Goal: Navigation & Orientation: Find specific page/section

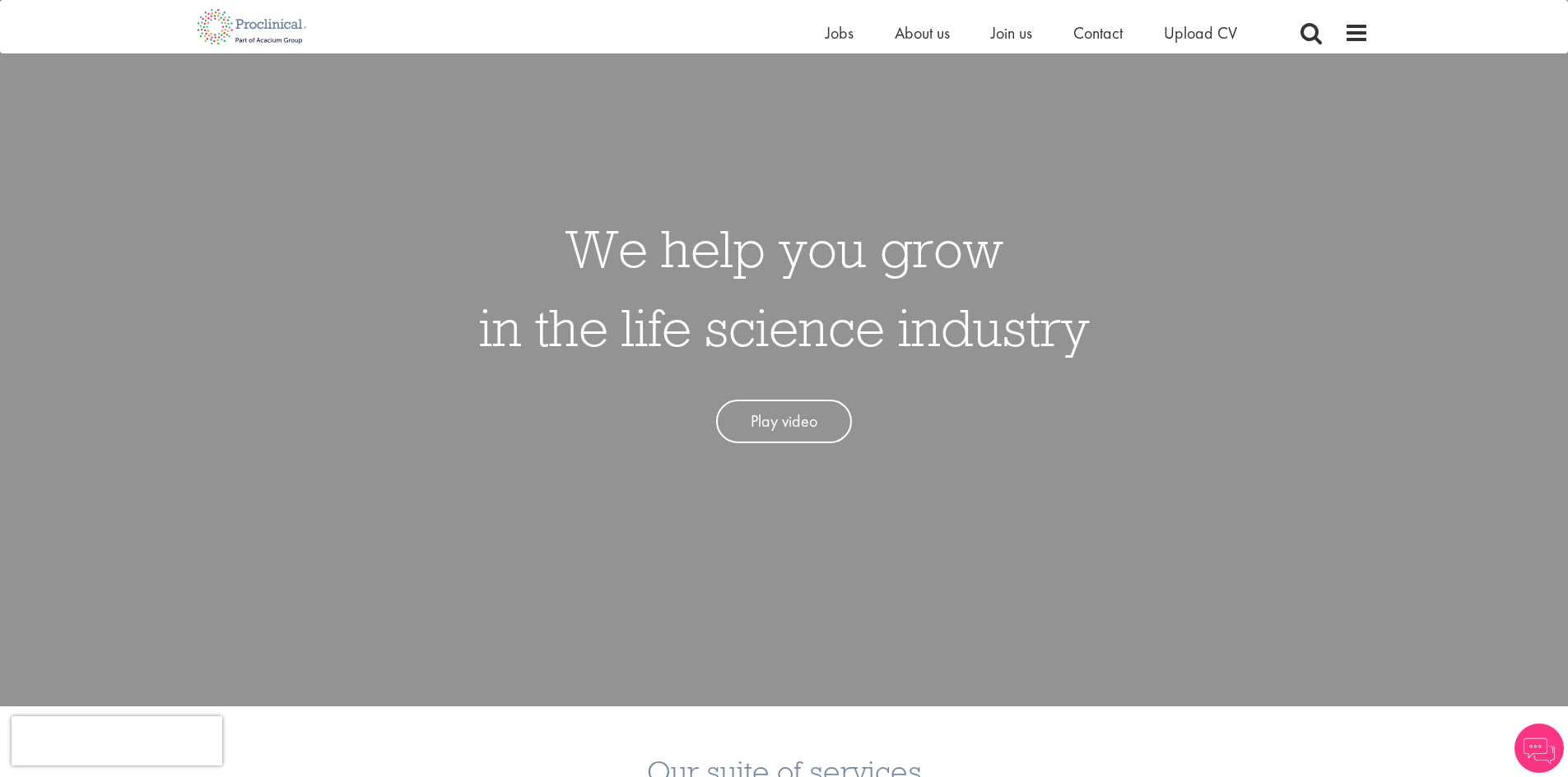
scroll to position [165, 0]
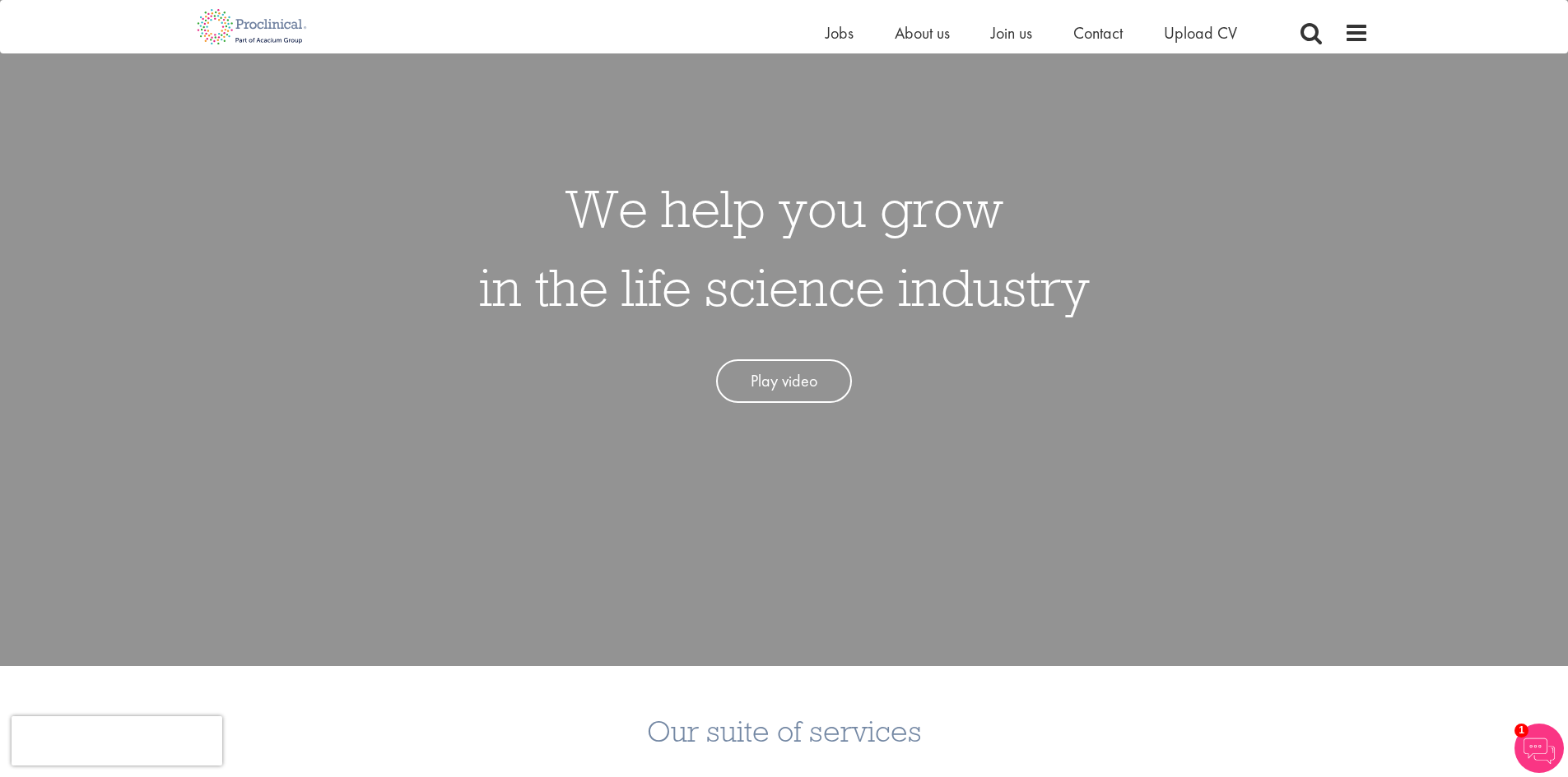
click at [827, 375] on link "Play video" at bounding box center [783, 381] width 136 height 43
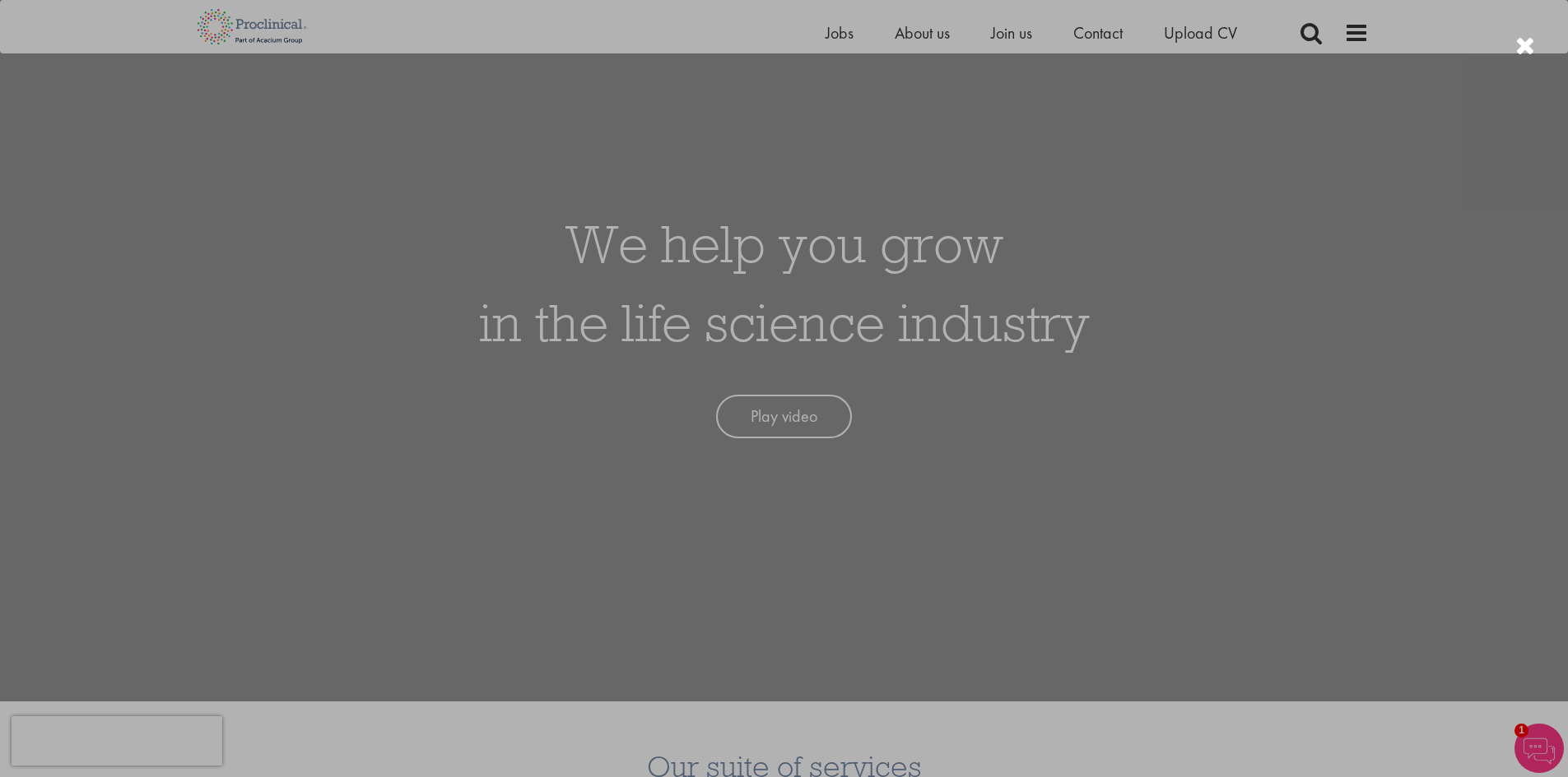
scroll to position [0, 0]
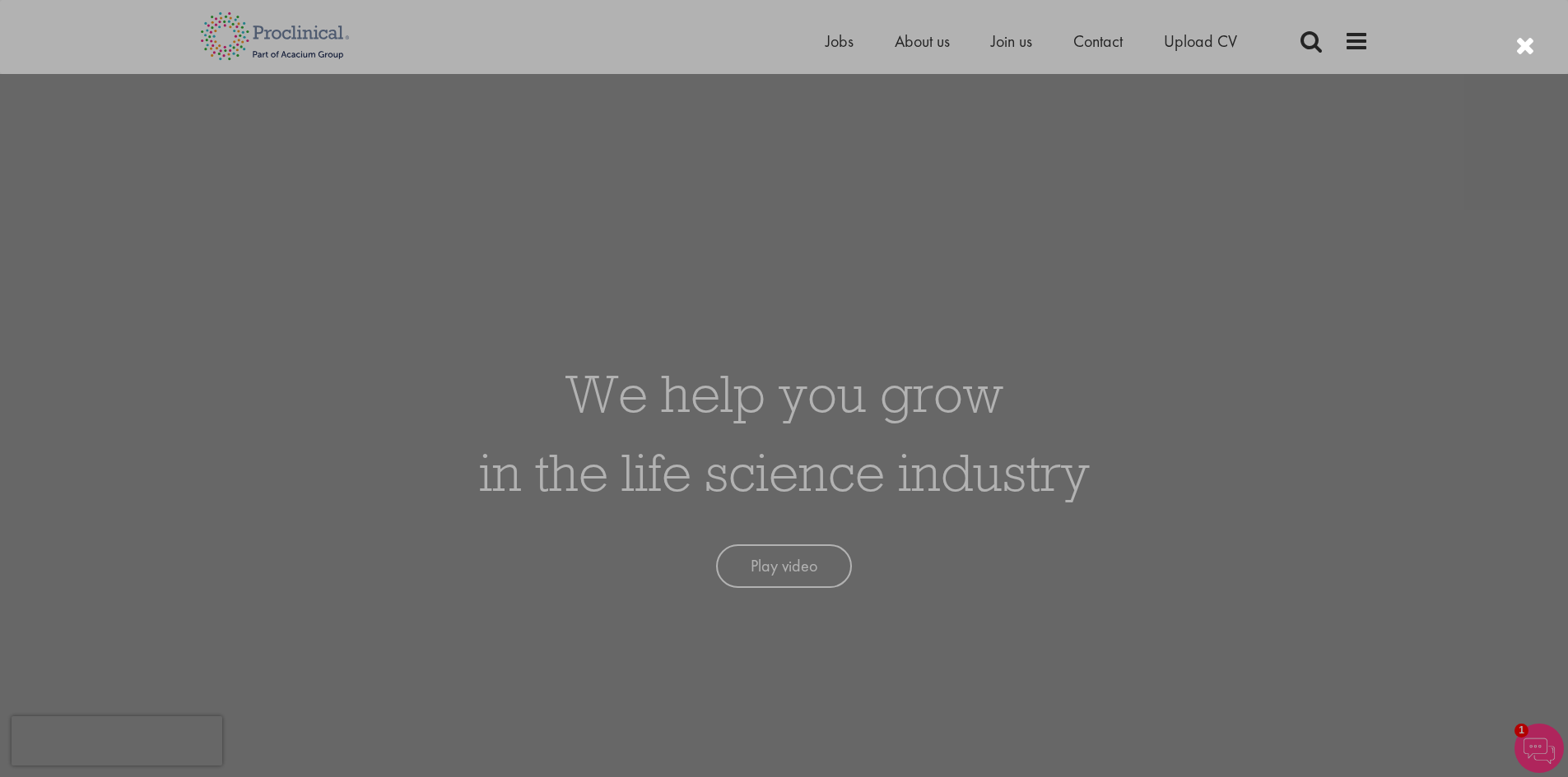
click at [825, 40] on div at bounding box center [784, 388] width 1568 height 777
click at [1210, 109] on div at bounding box center [784, 388] width 1568 height 777
click at [1526, 40] on div at bounding box center [1525, 47] width 20 height 27
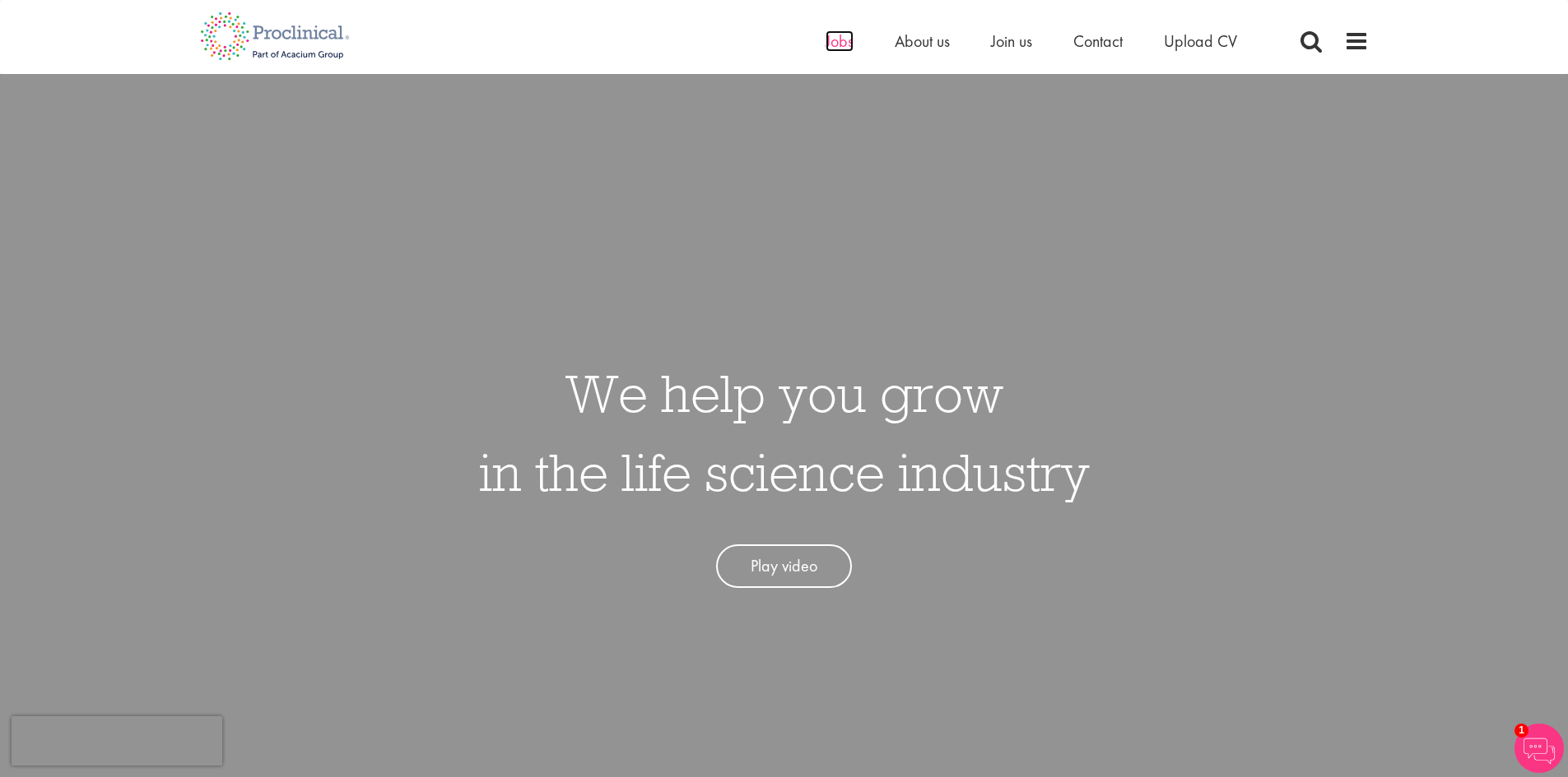
click at [845, 46] on span "Jobs" at bounding box center [840, 42] width 28 height 22
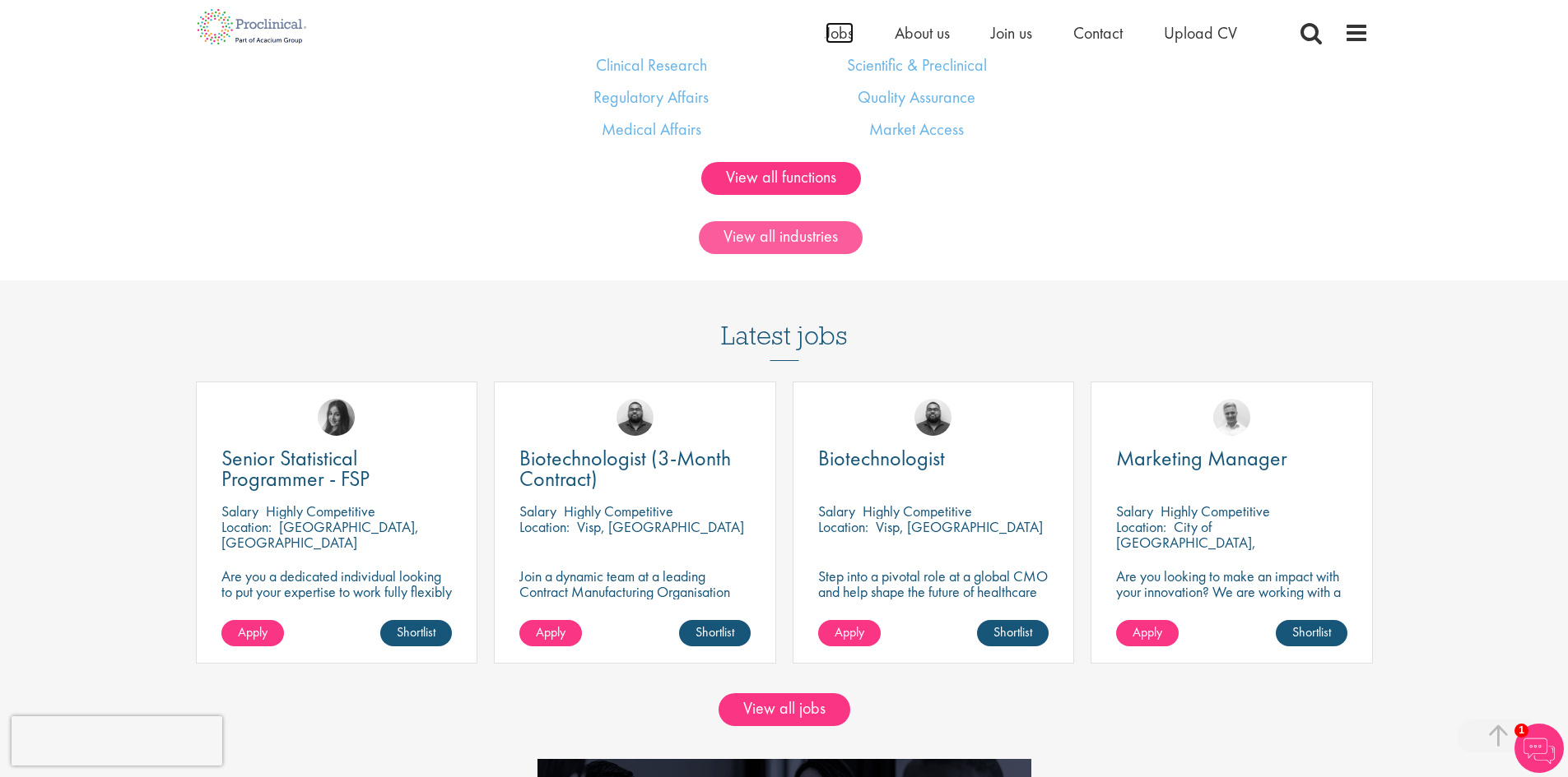
scroll to position [1398, 0]
